Goal: Transaction & Acquisition: Purchase product/service

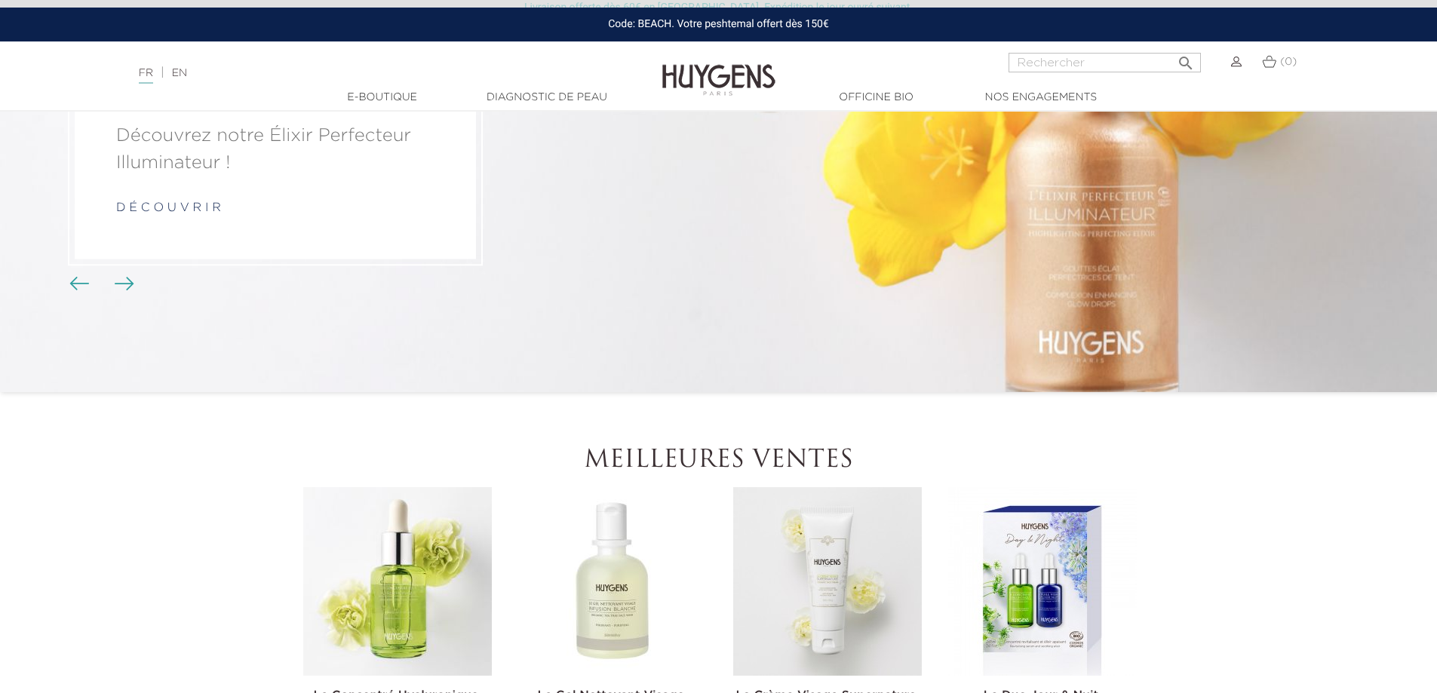
scroll to position [75, 0]
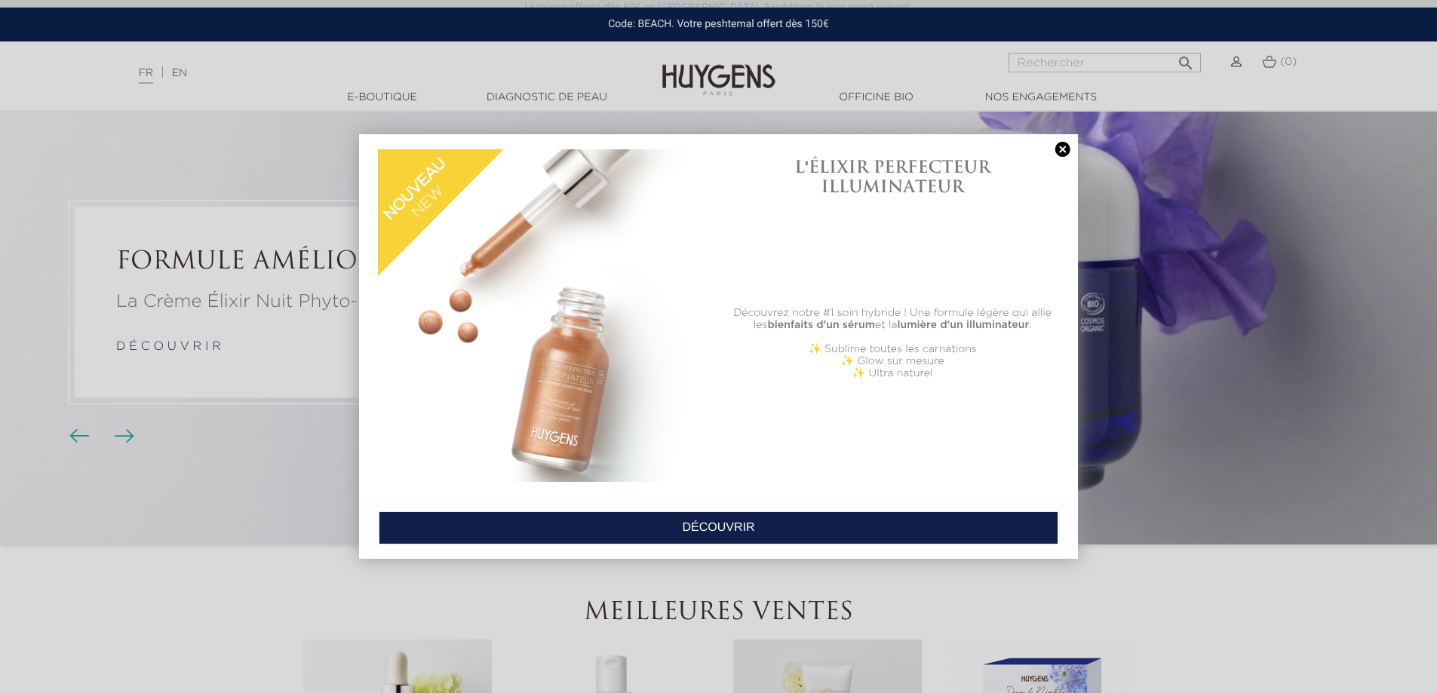
click at [1063, 149] on link at bounding box center [1062, 150] width 21 height 16
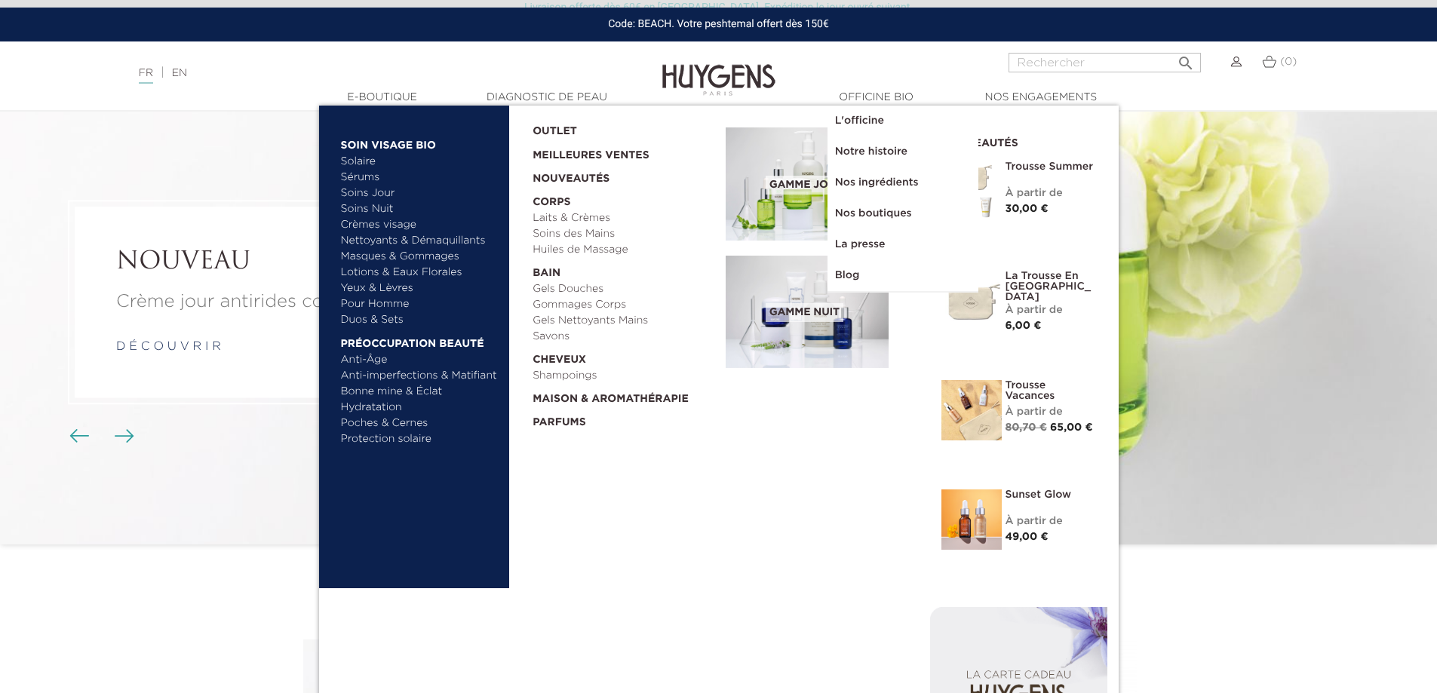
click at [378, 244] on link "Nettoyants & Démaquillants" at bounding box center [420, 241] width 158 height 16
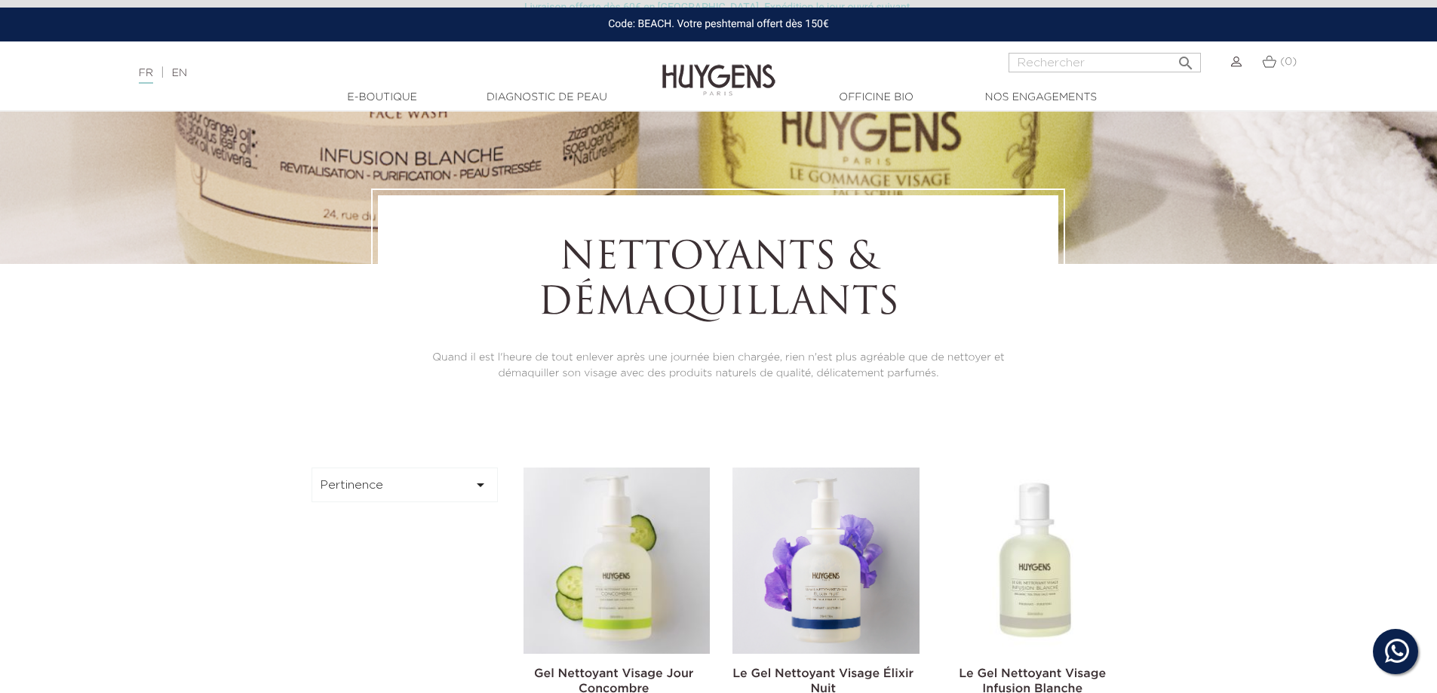
scroll to position [528, 0]
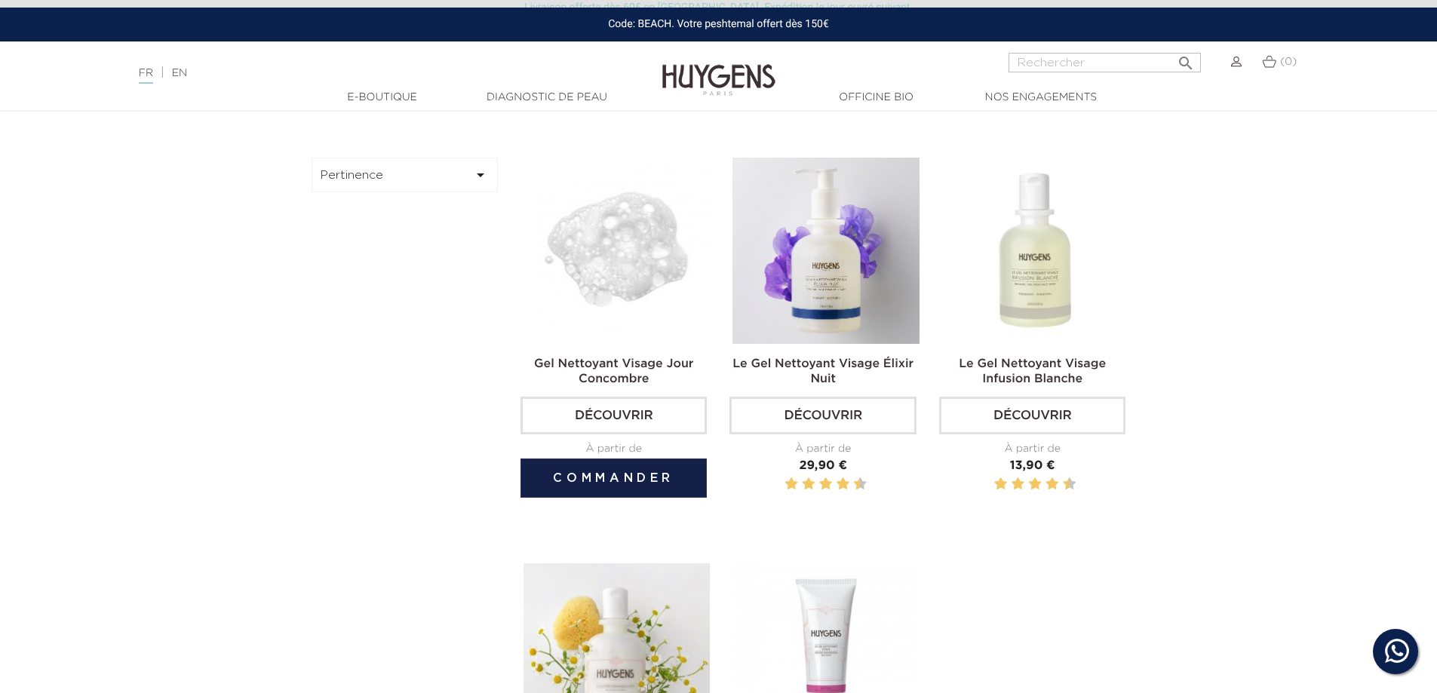
click at [646, 310] on img at bounding box center [616, 251] width 186 height 186
